Goal: Navigation & Orientation: Find specific page/section

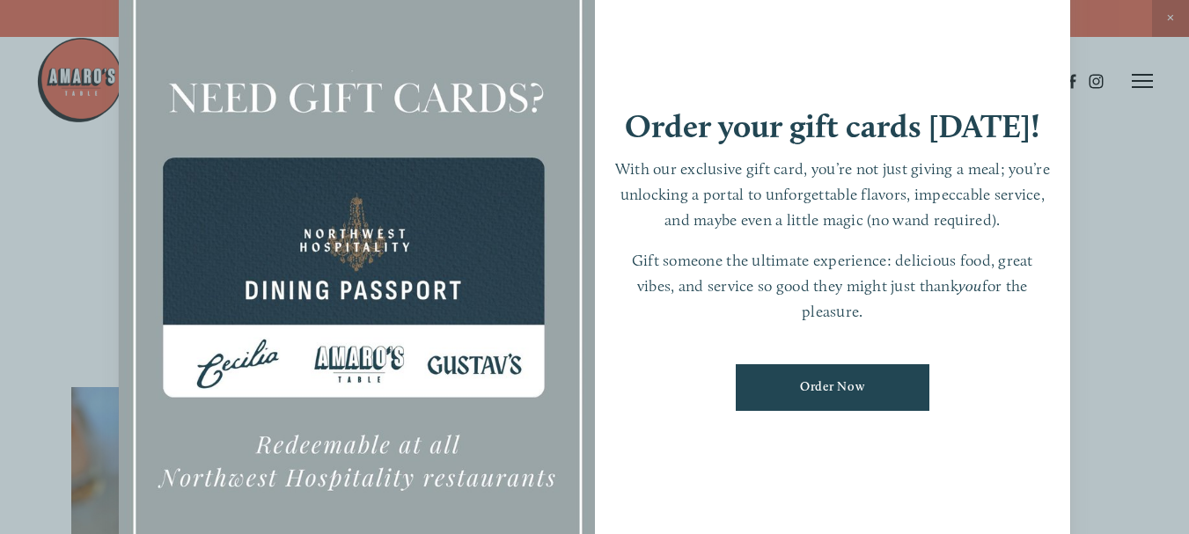
click at [1106, 196] on div at bounding box center [594, 267] width 1189 height 534
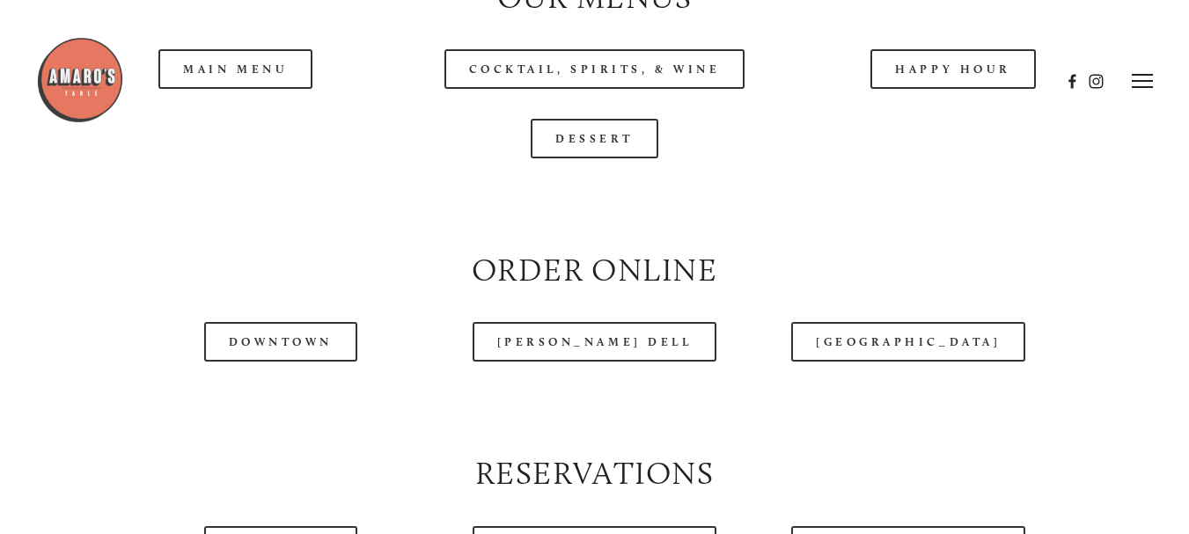
scroll to position [1760, 0]
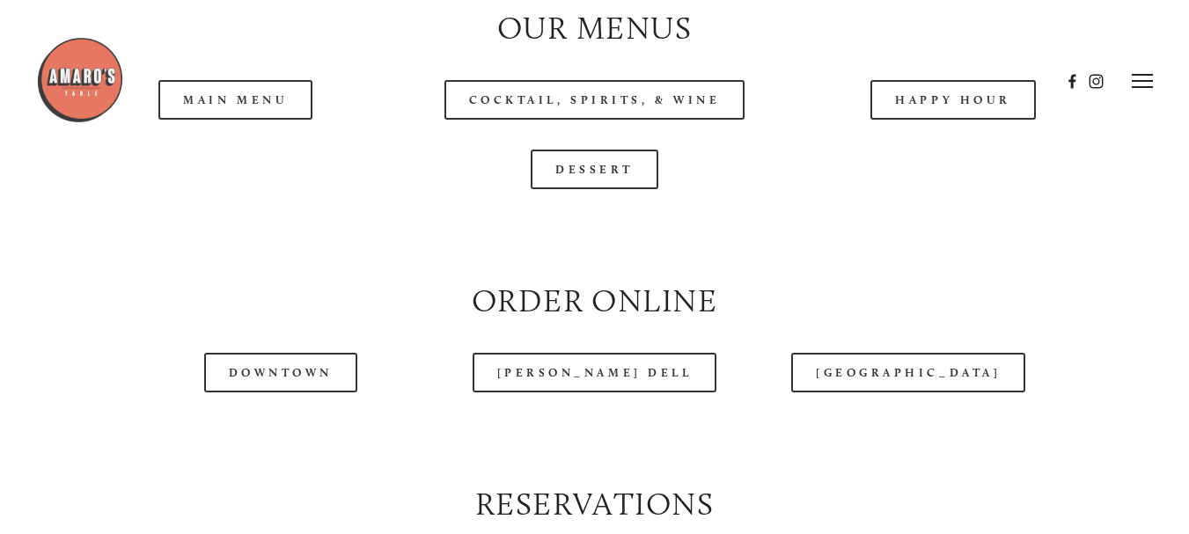
click at [218, 110] on div at bounding box center [548, 81] width 1025 height 91
click at [215, 106] on div at bounding box center [548, 81] width 1025 height 91
click at [249, 109] on div at bounding box center [548, 81] width 1025 height 91
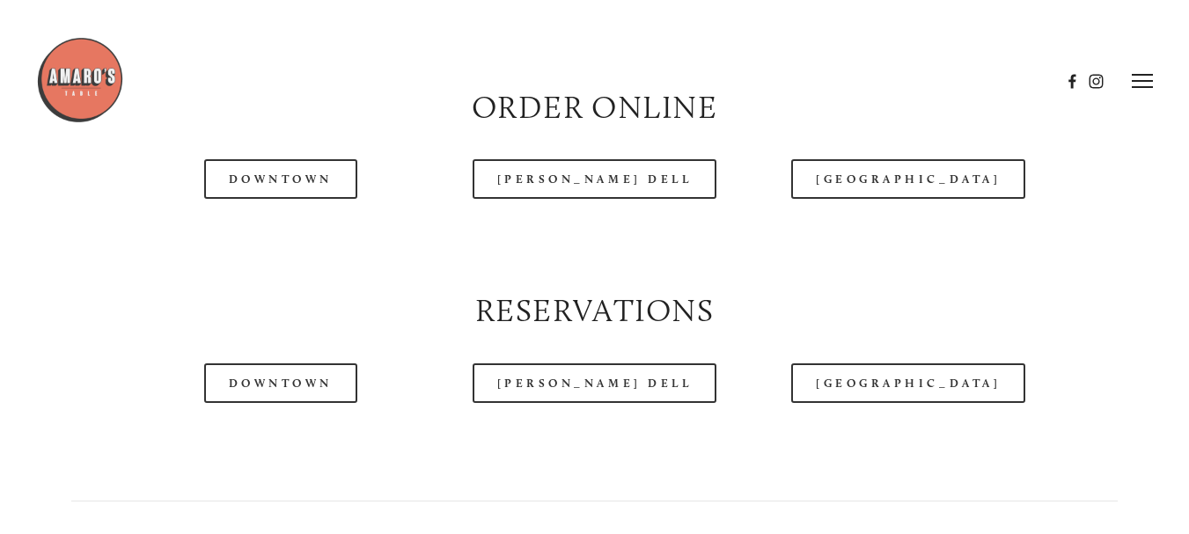
scroll to position [1584, 0]
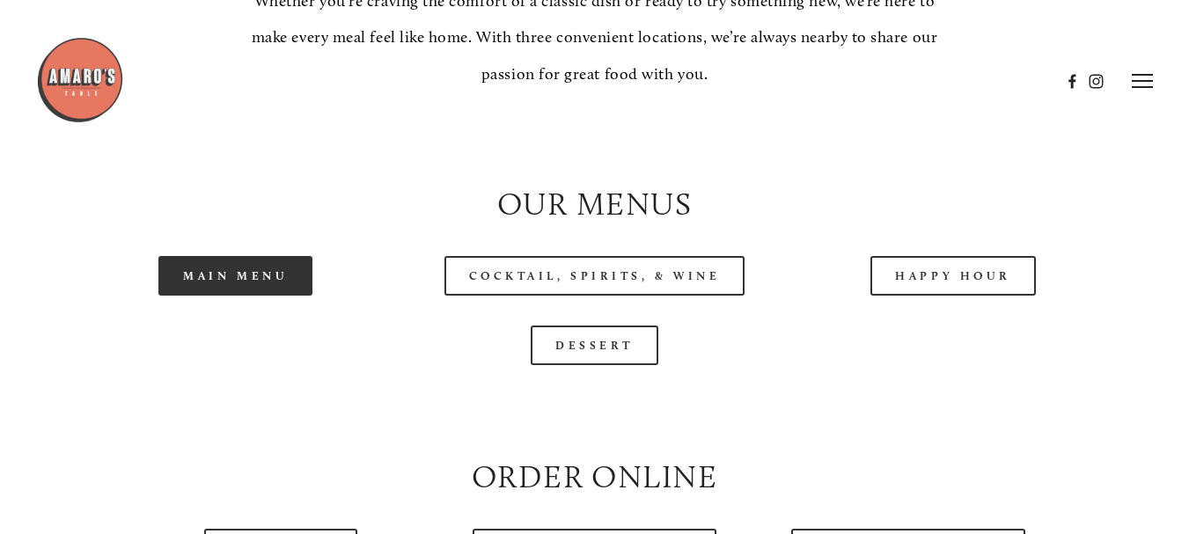
click at [226, 280] on link "Main Menu" at bounding box center [235, 276] width 154 height 40
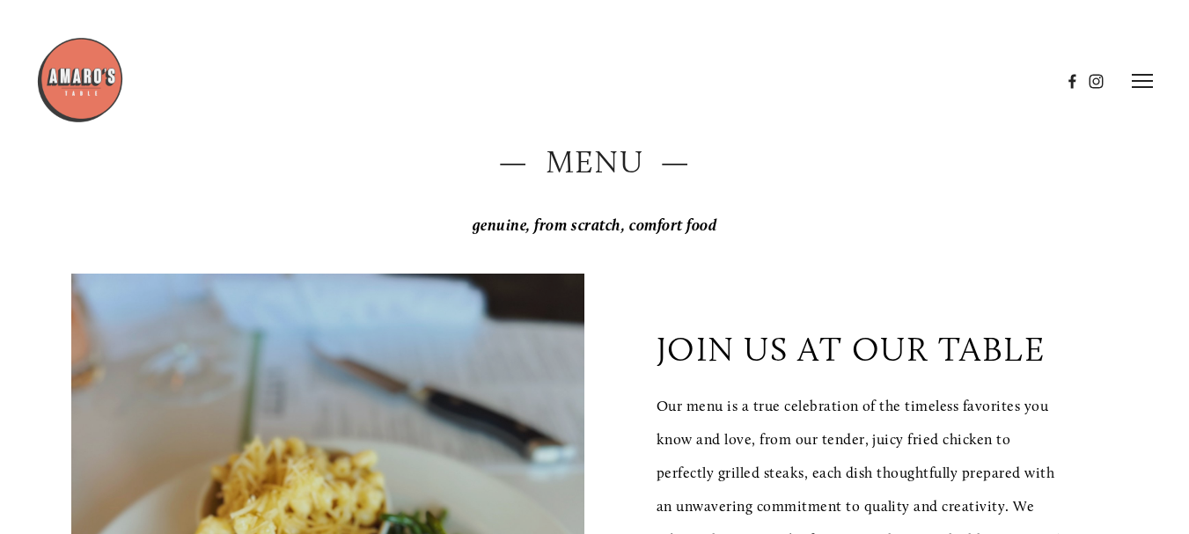
scroll to position [0, 0]
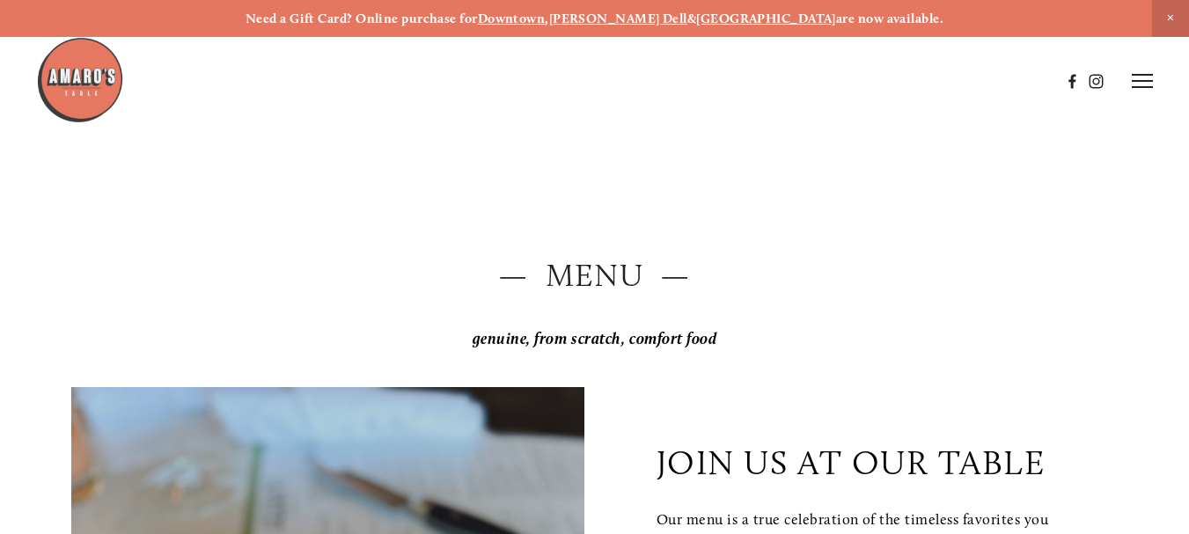
click at [1150, 77] on icon at bounding box center [1142, 81] width 21 height 16
click at [85, 95] on img at bounding box center [80, 80] width 88 height 88
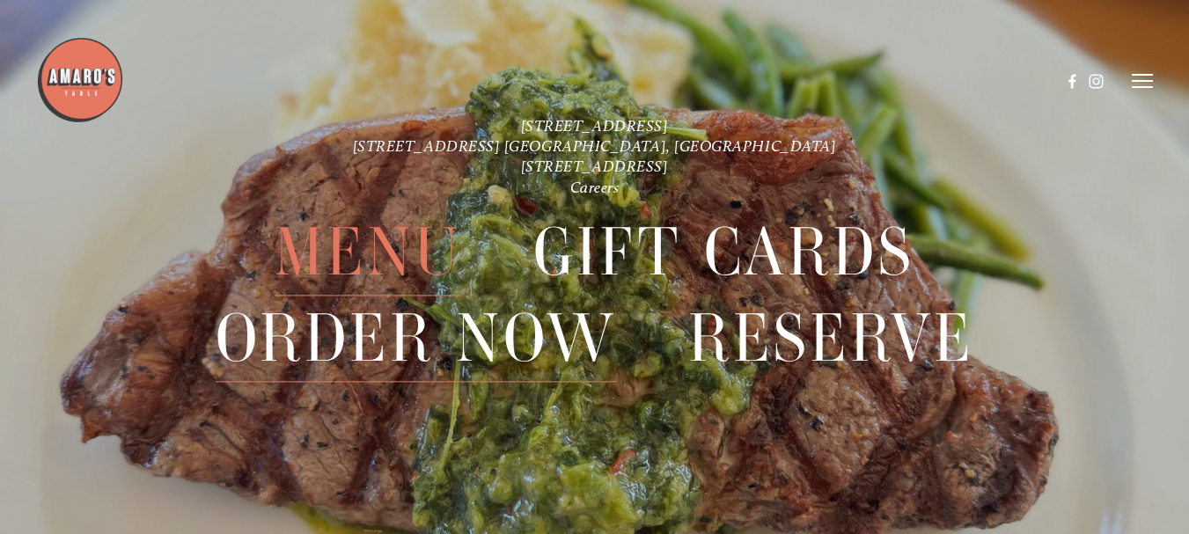
scroll to position [37, 0]
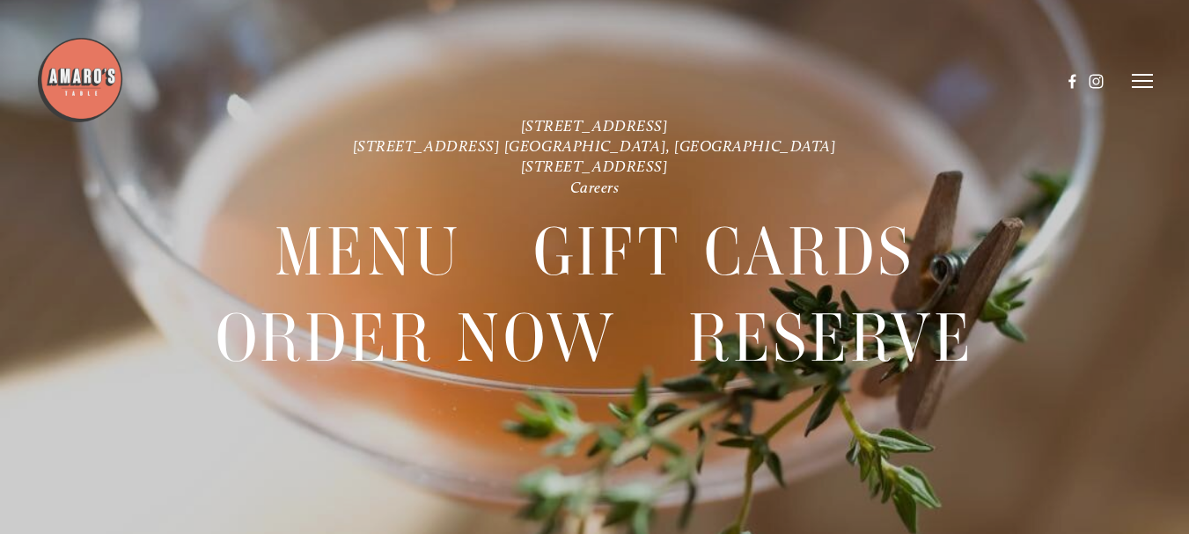
click at [1142, 72] on header "Menu Order Now Visit Gallery 0" at bounding box center [595, 81] width 1118 height 162
click at [1138, 86] on icon at bounding box center [1142, 81] width 21 height 16
click at [948, 75] on span "Visit" at bounding box center [945, 80] width 26 height 15
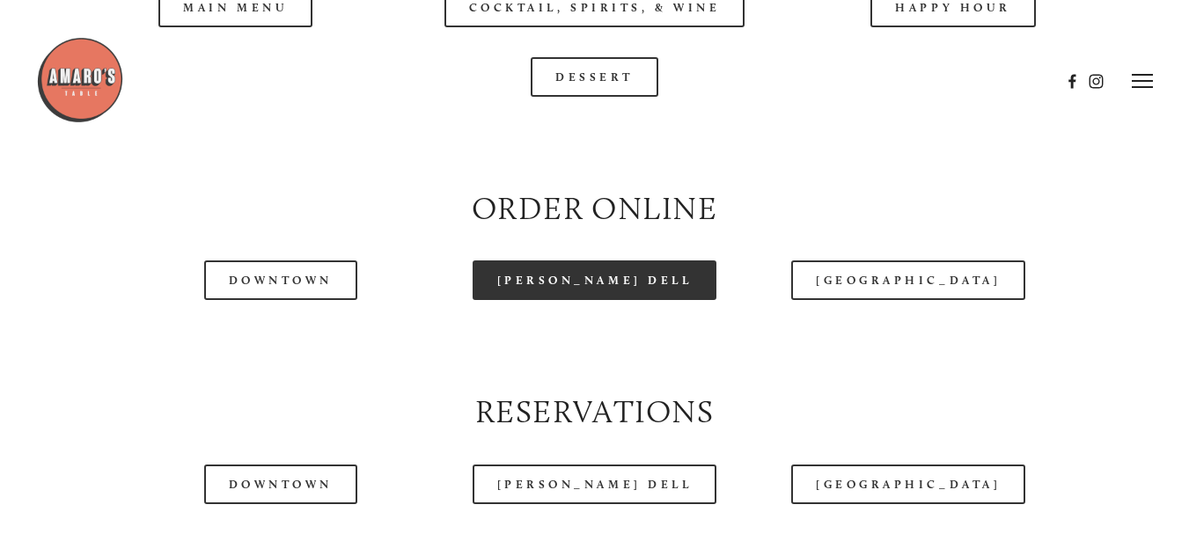
scroll to position [1672, 0]
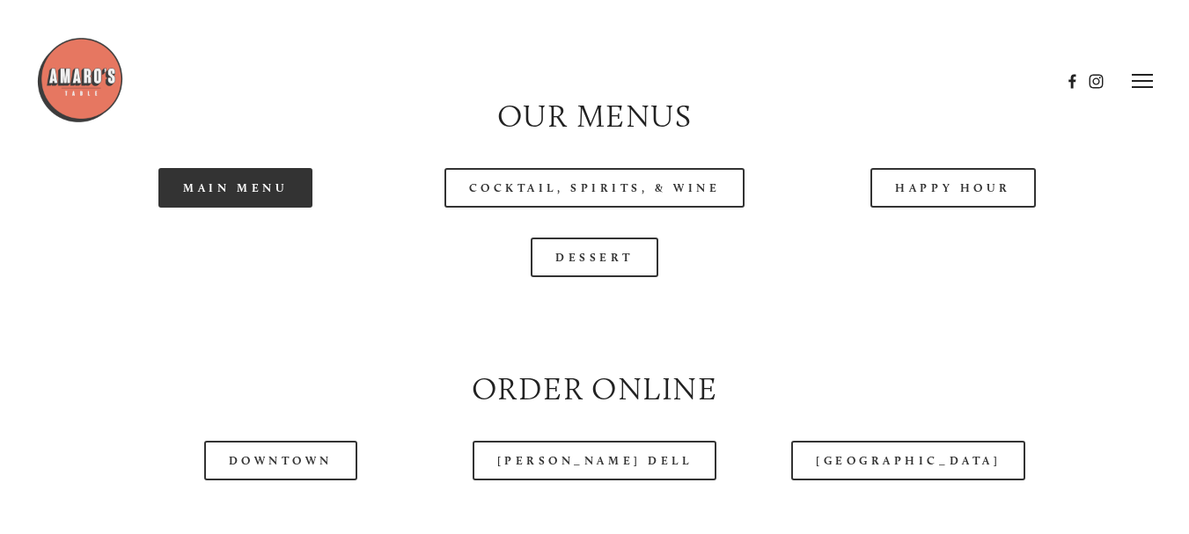
click at [238, 190] on link "Main Menu" at bounding box center [235, 188] width 154 height 40
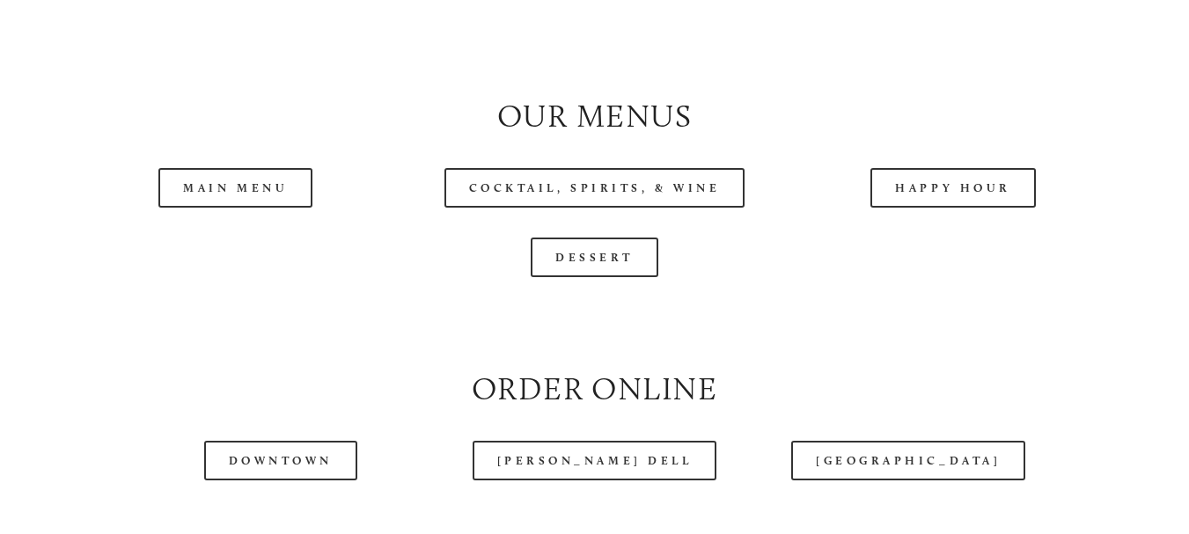
scroll to position [1760, 0]
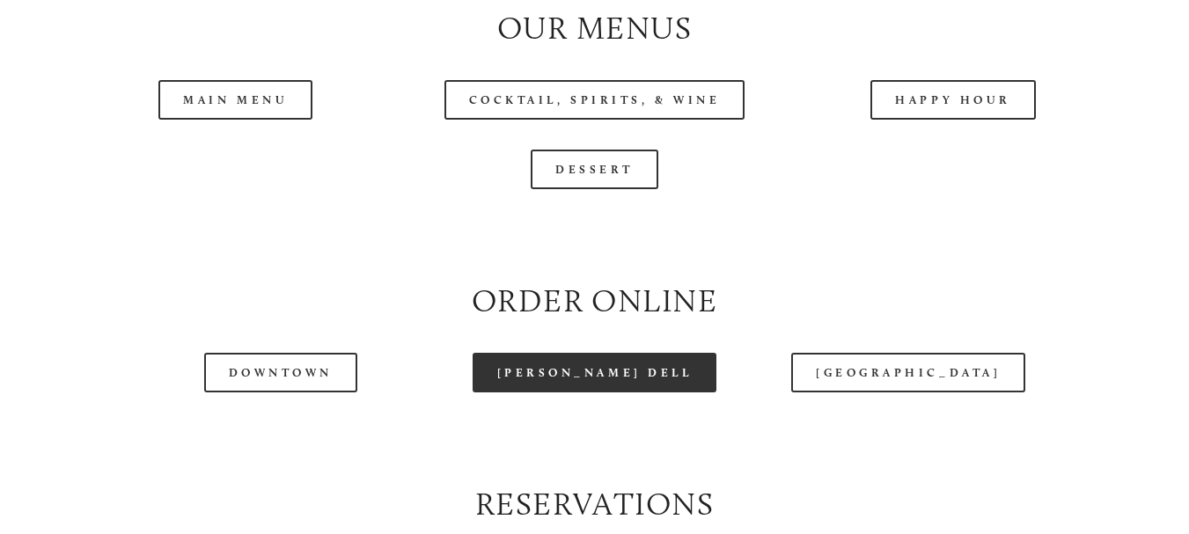
click at [592, 368] on link "[PERSON_NAME] Dell" at bounding box center [595, 373] width 245 height 40
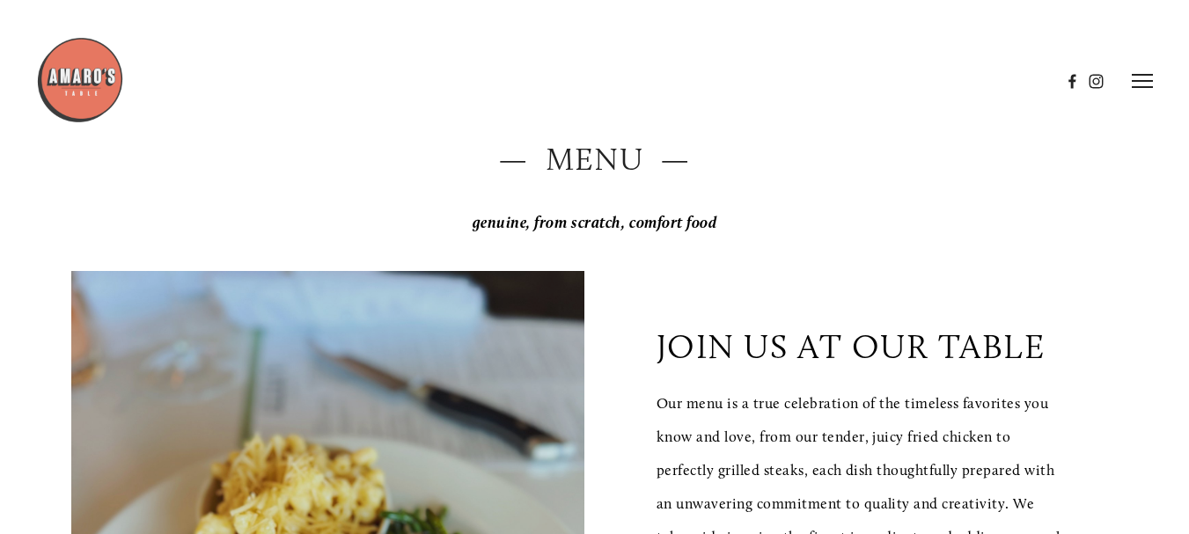
scroll to position [88, 0]
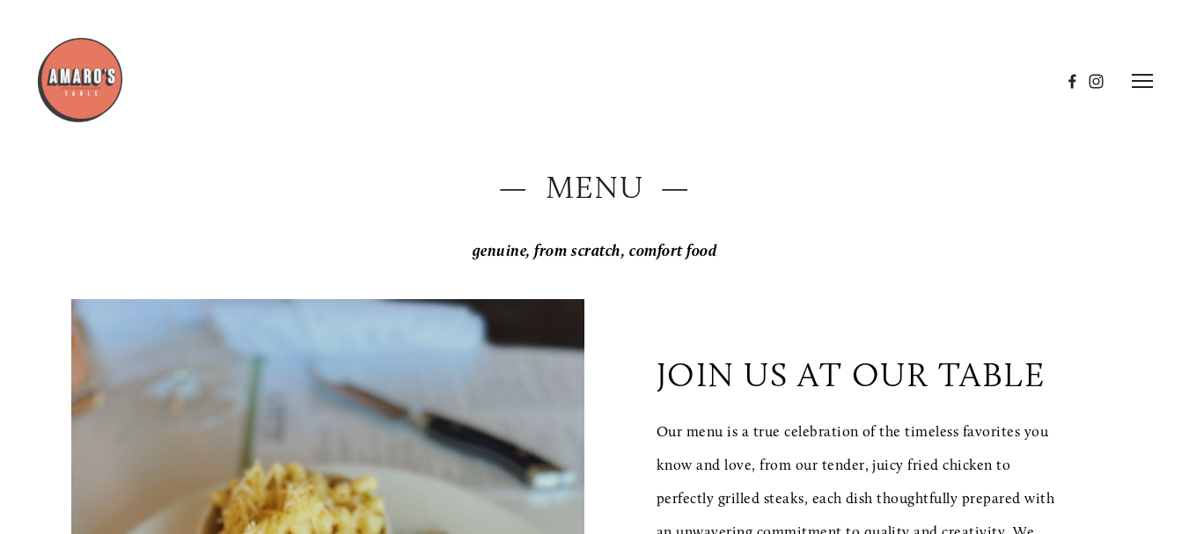
click at [1142, 79] on icon at bounding box center [1142, 81] width 21 height 16
click at [936, 77] on span "Visit" at bounding box center [945, 80] width 26 height 15
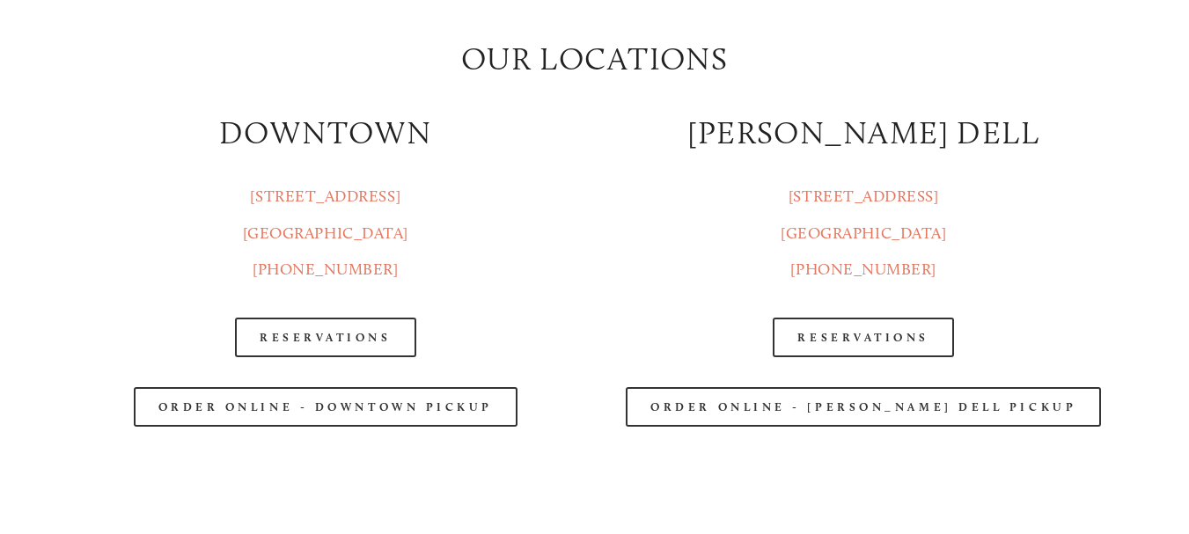
scroll to position [1936, 0]
